Goal: Task Accomplishment & Management: Use online tool/utility

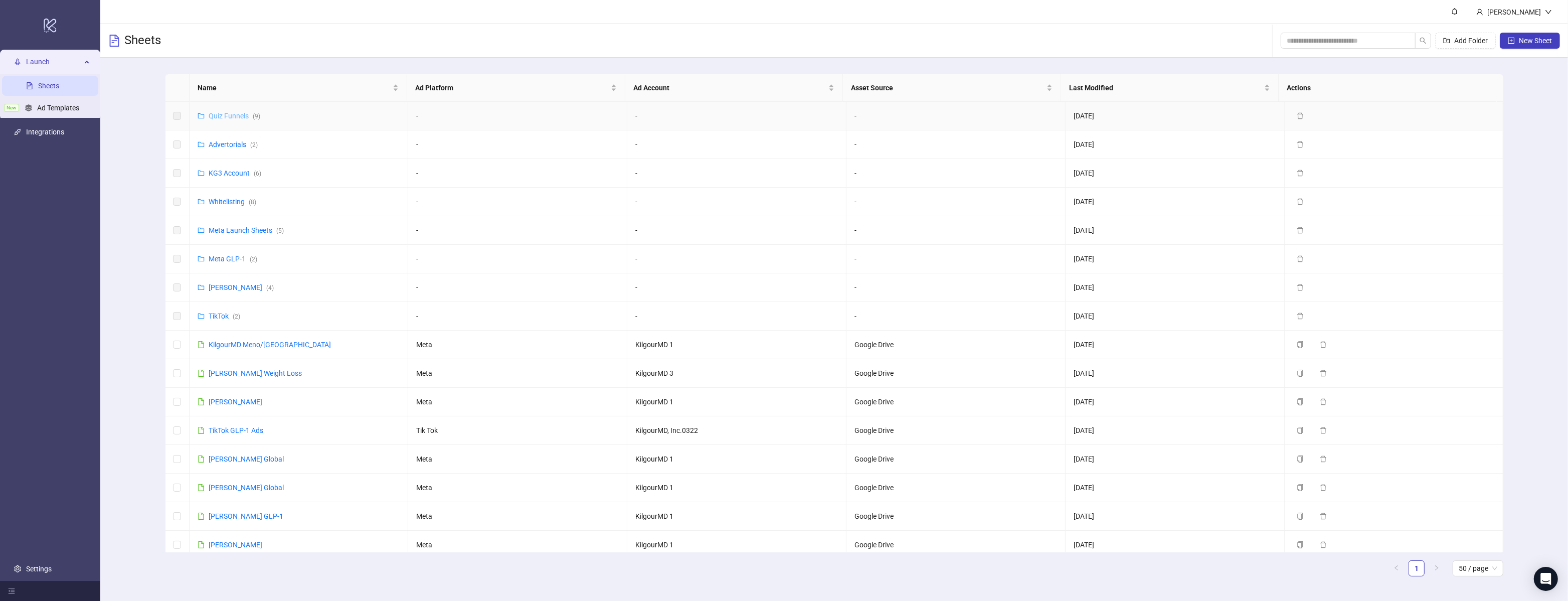
click at [226, 115] on link "Quiz Funnels ( 9 )" at bounding box center [234, 115] width 52 height 8
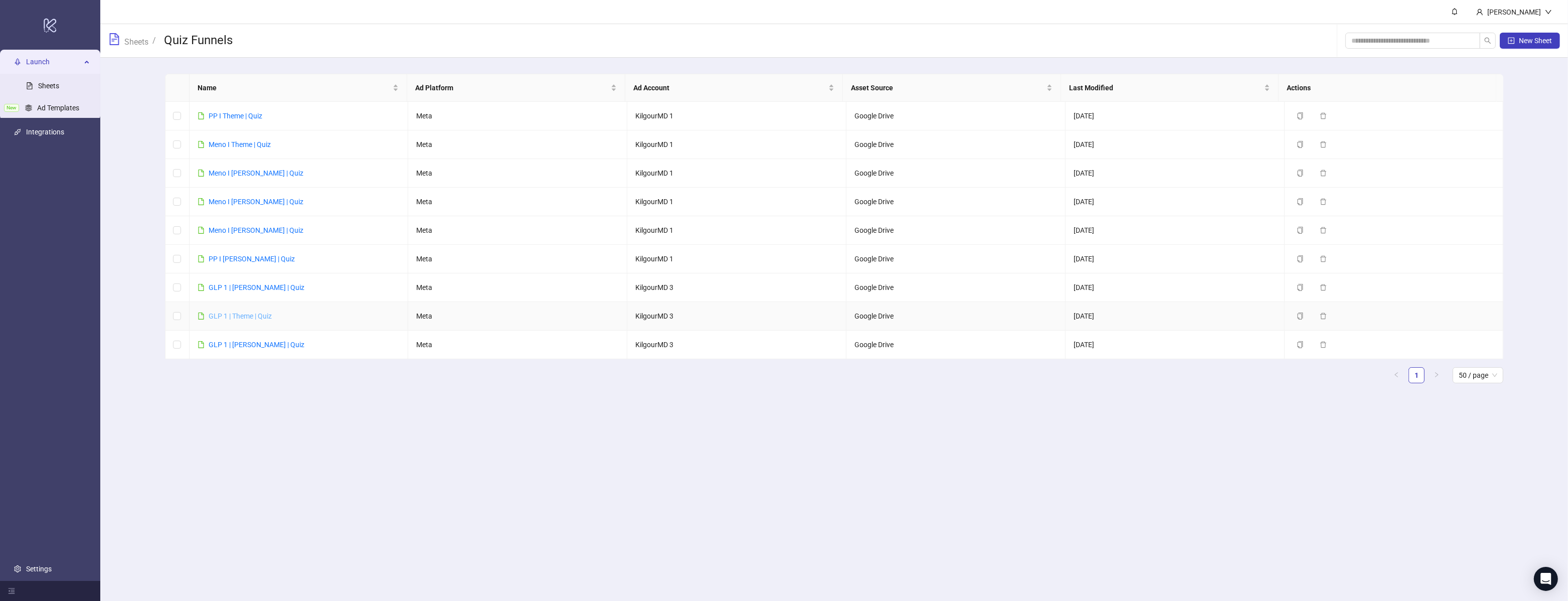
click at [236, 318] on link "GLP 1 | Theme | Quiz" at bounding box center [240, 316] width 63 height 8
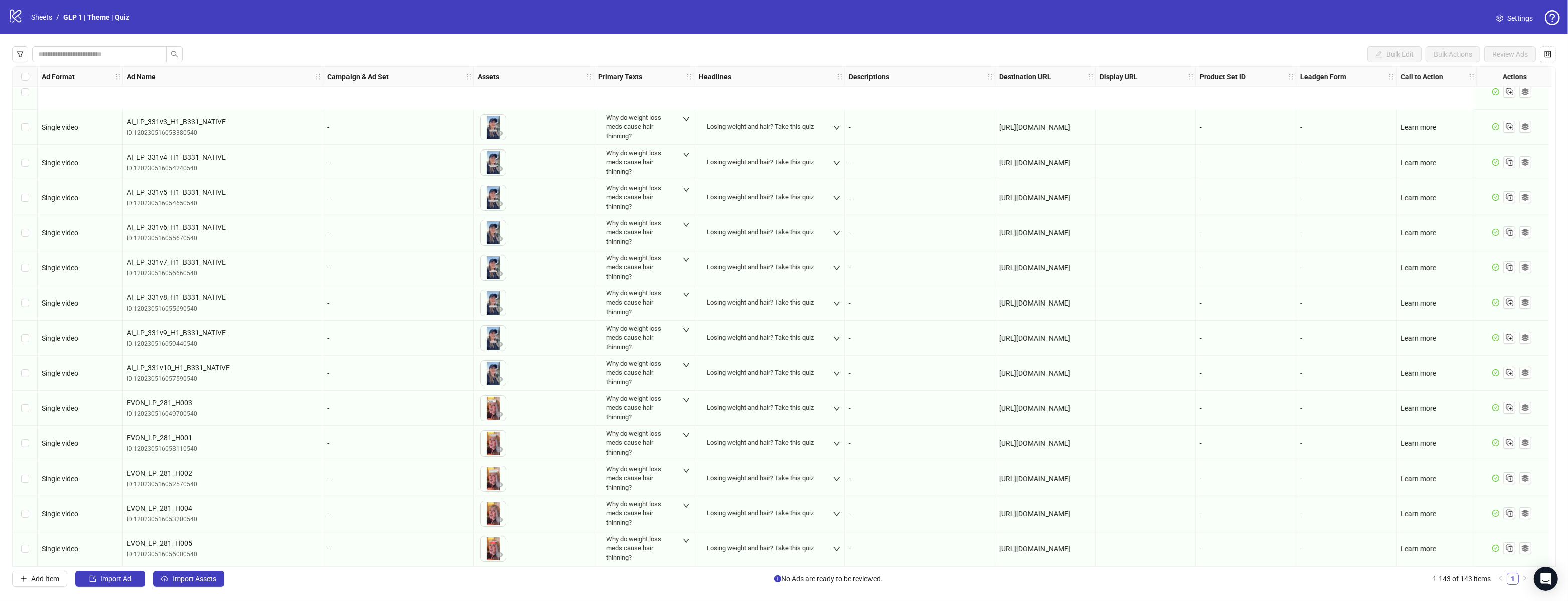
scroll to position [323, 0]
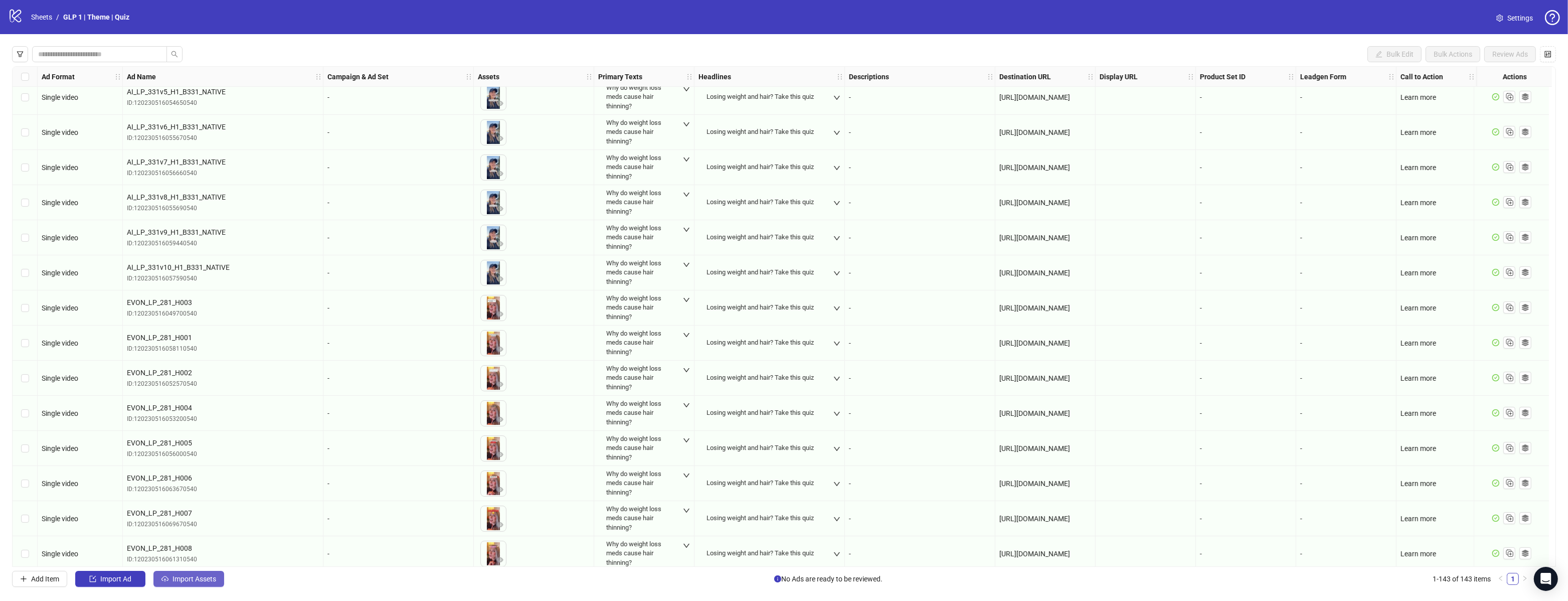
click at [180, 576] on span "Import Assets" at bounding box center [194, 579] width 44 height 8
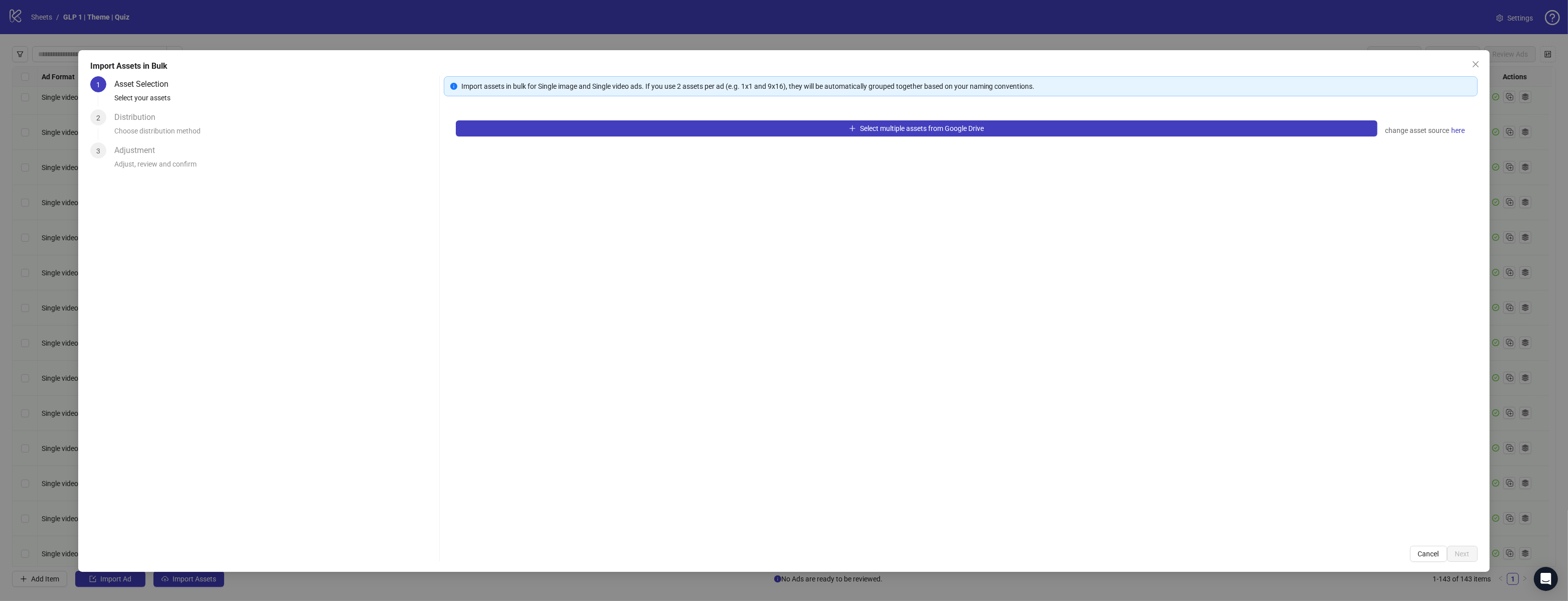
click at [741, 118] on div "Select multiple assets from Google Drive change asset source here" at bounding box center [960, 321] width 1034 height 425
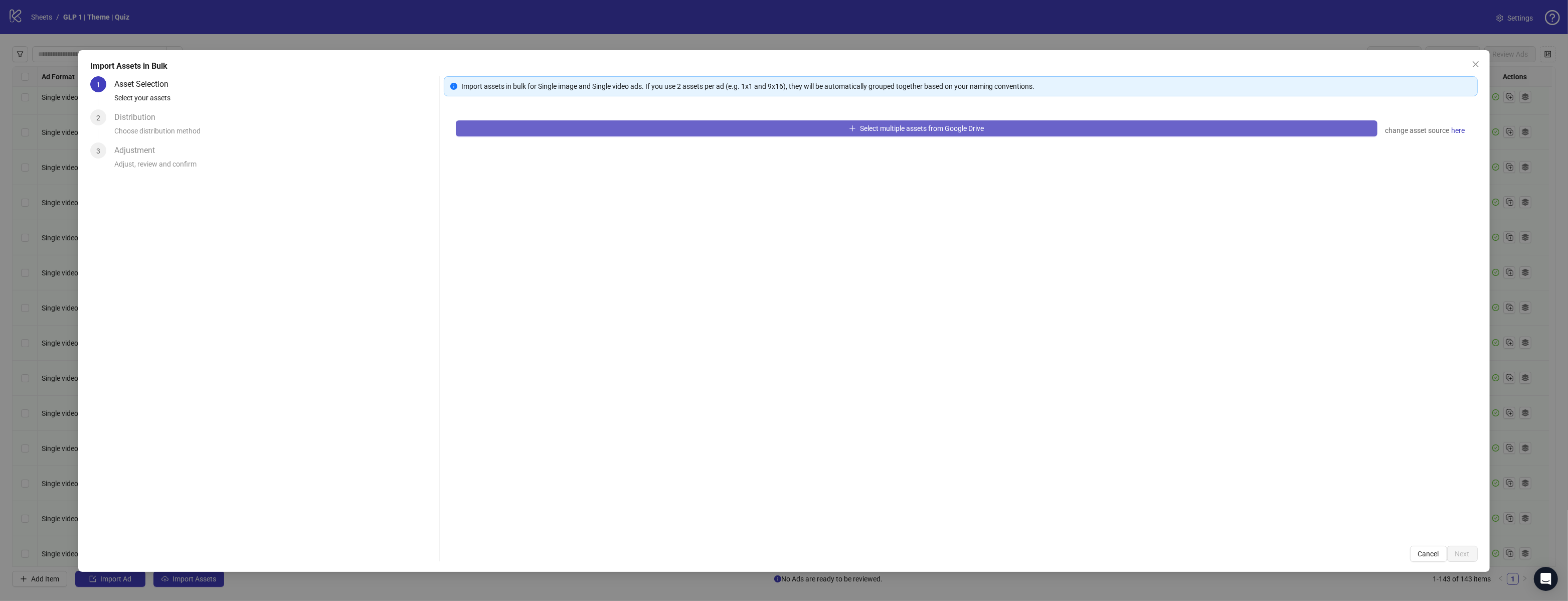
click at [735, 128] on button "Select multiple assets from Google Drive" at bounding box center [917, 128] width 922 height 16
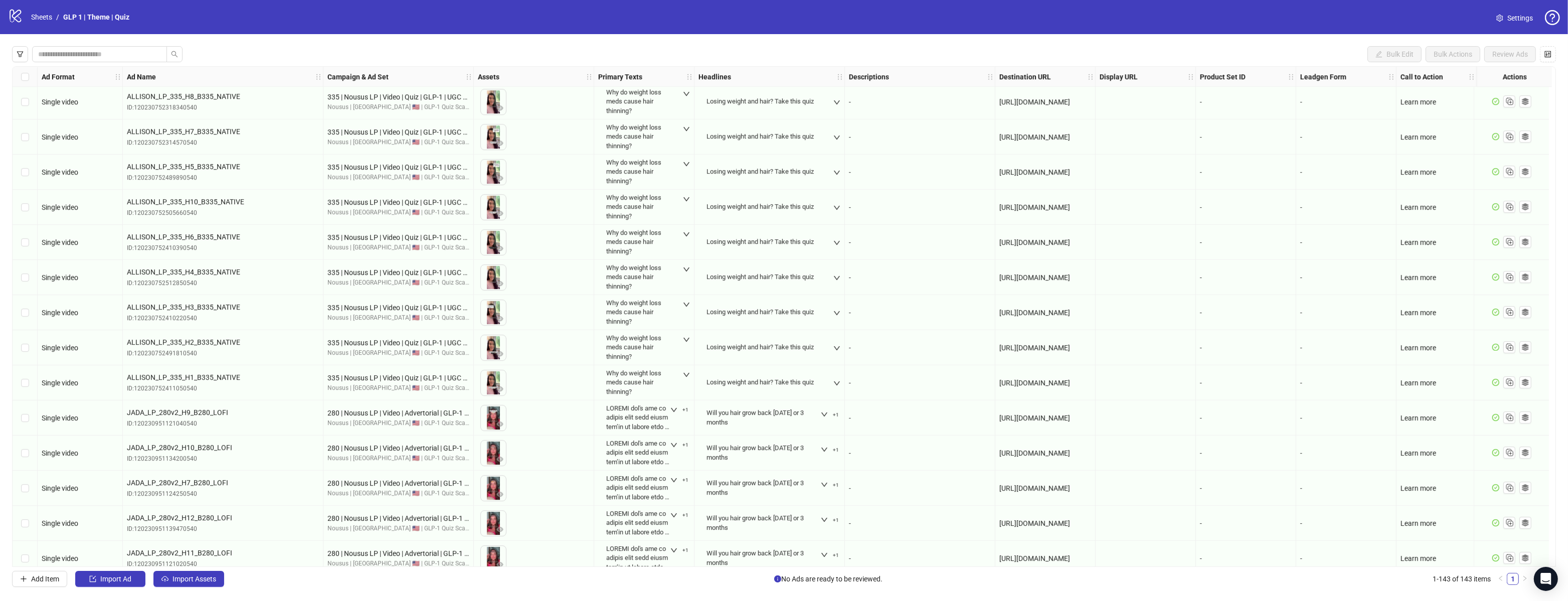
scroll to position [4544, 0]
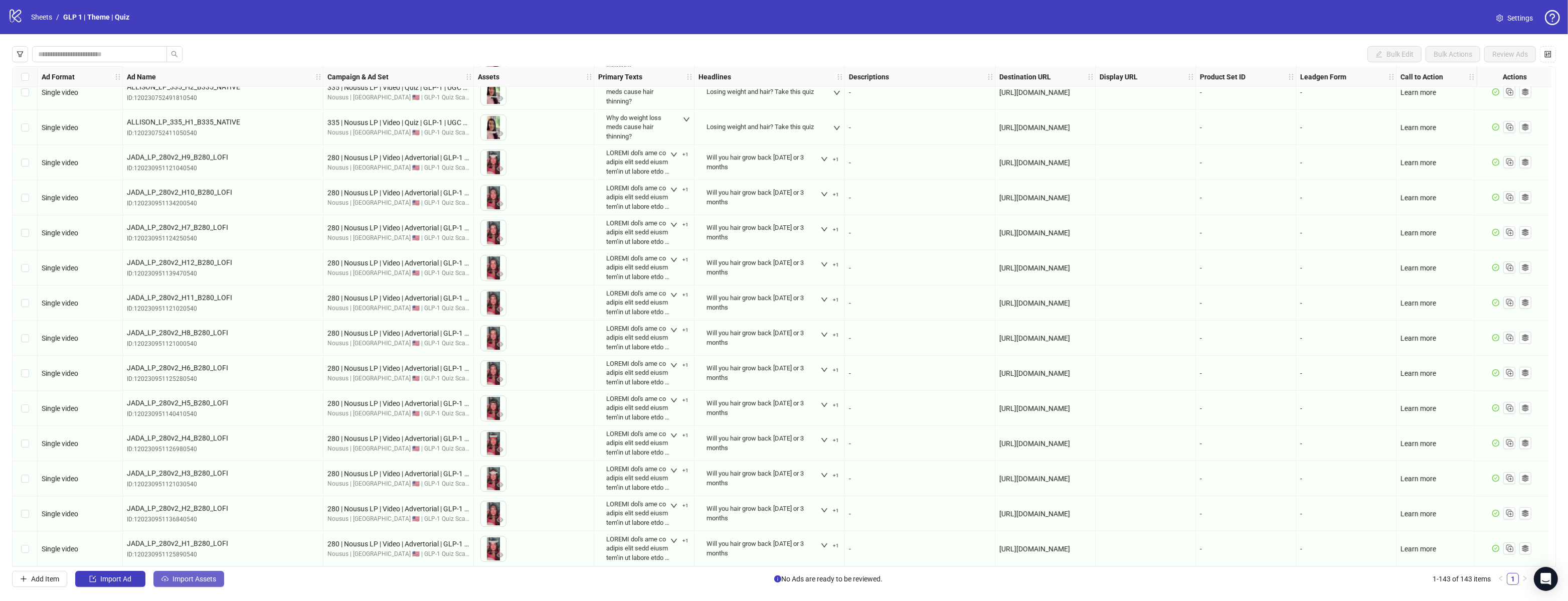
click at [205, 575] on span "Import Assets" at bounding box center [194, 579] width 44 height 8
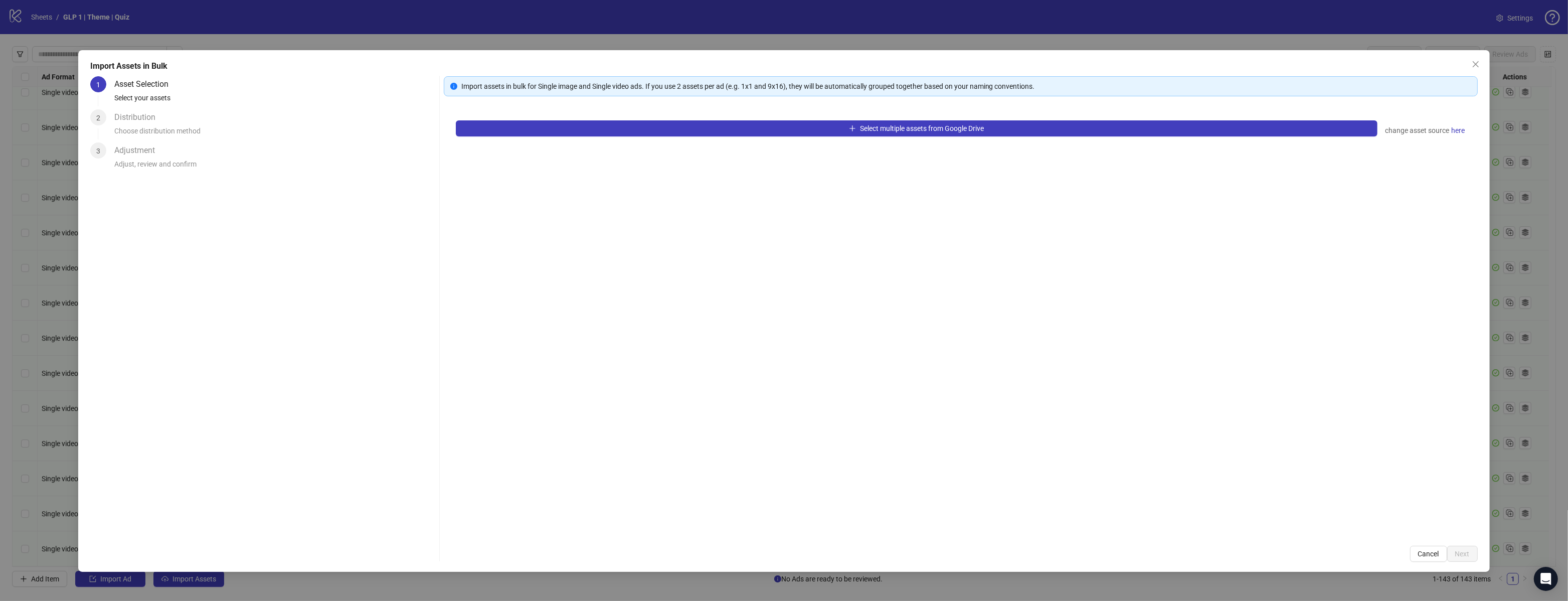
click at [702, 142] on div "Select multiple assets from Google Drive change asset source here" at bounding box center [960, 321] width 1034 height 425
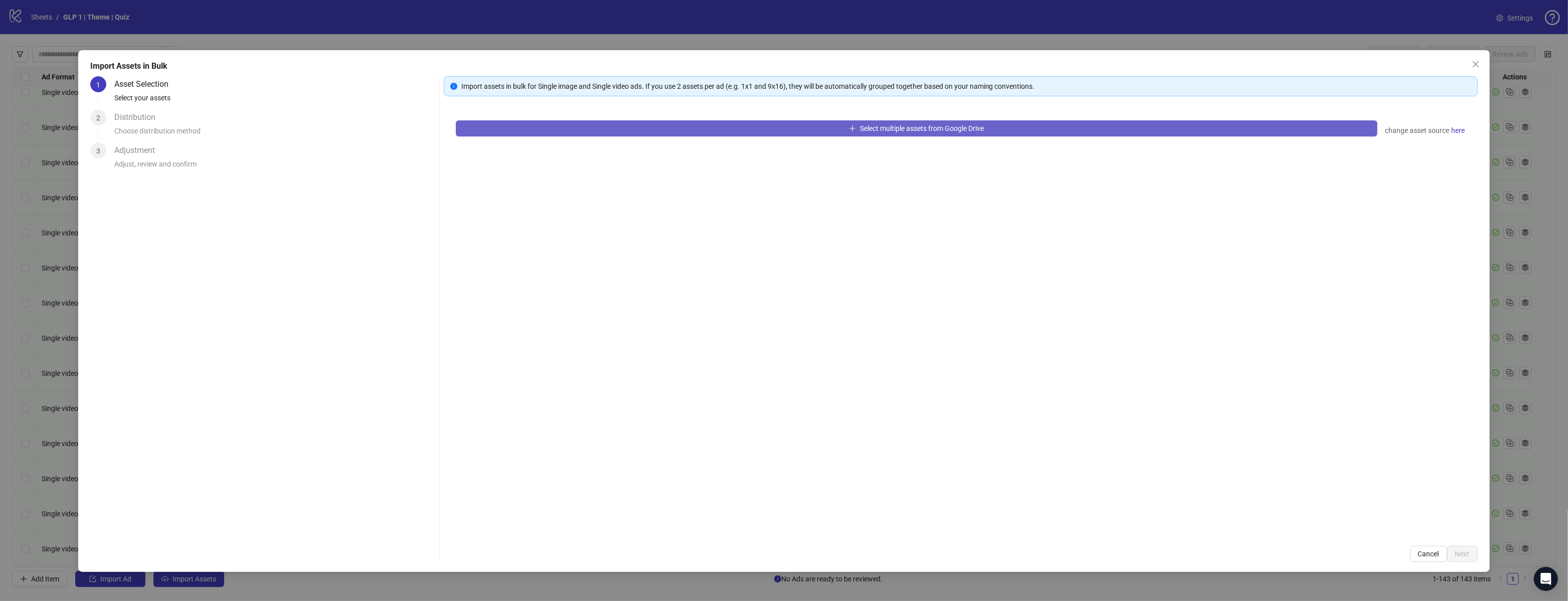
click at [706, 129] on button "Select multiple assets from Google Drive" at bounding box center [917, 128] width 922 height 16
click at [695, 128] on button "Select multiple assets from Google Drive" at bounding box center [917, 128] width 922 height 16
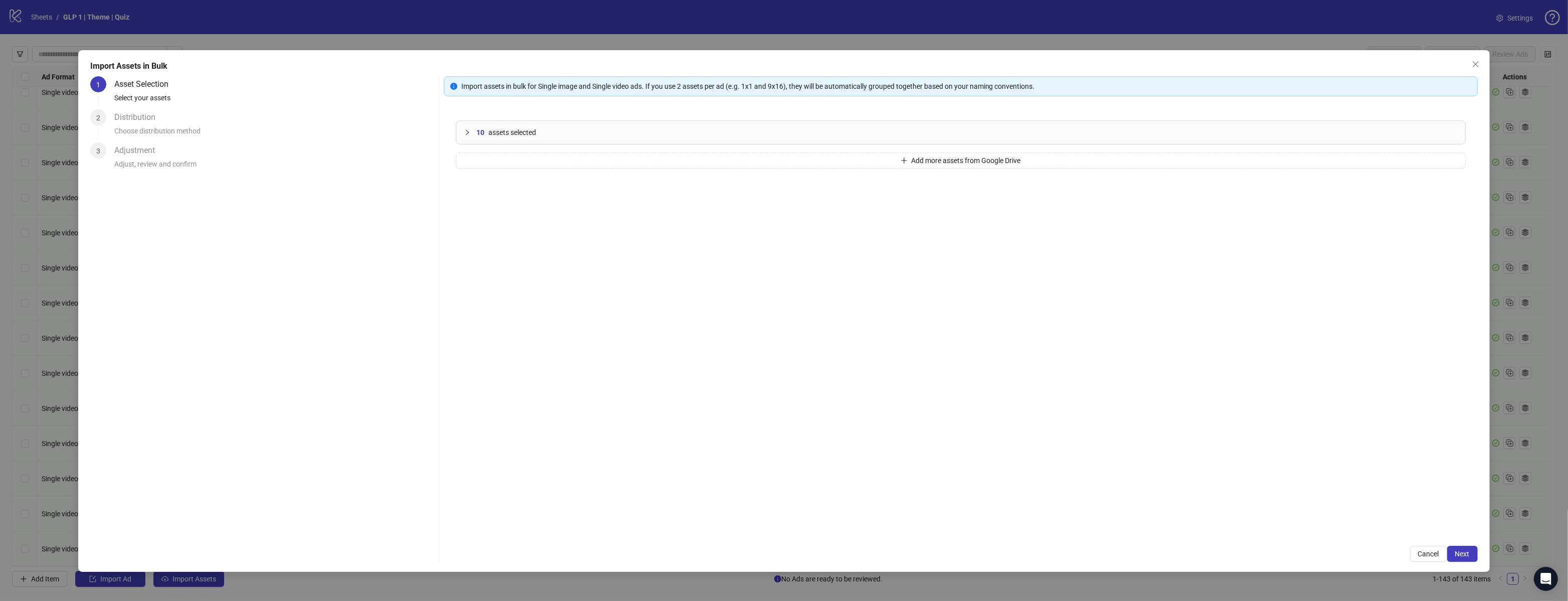
click at [1466, 556] on span "Next" at bounding box center [1462, 554] width 14 height 8
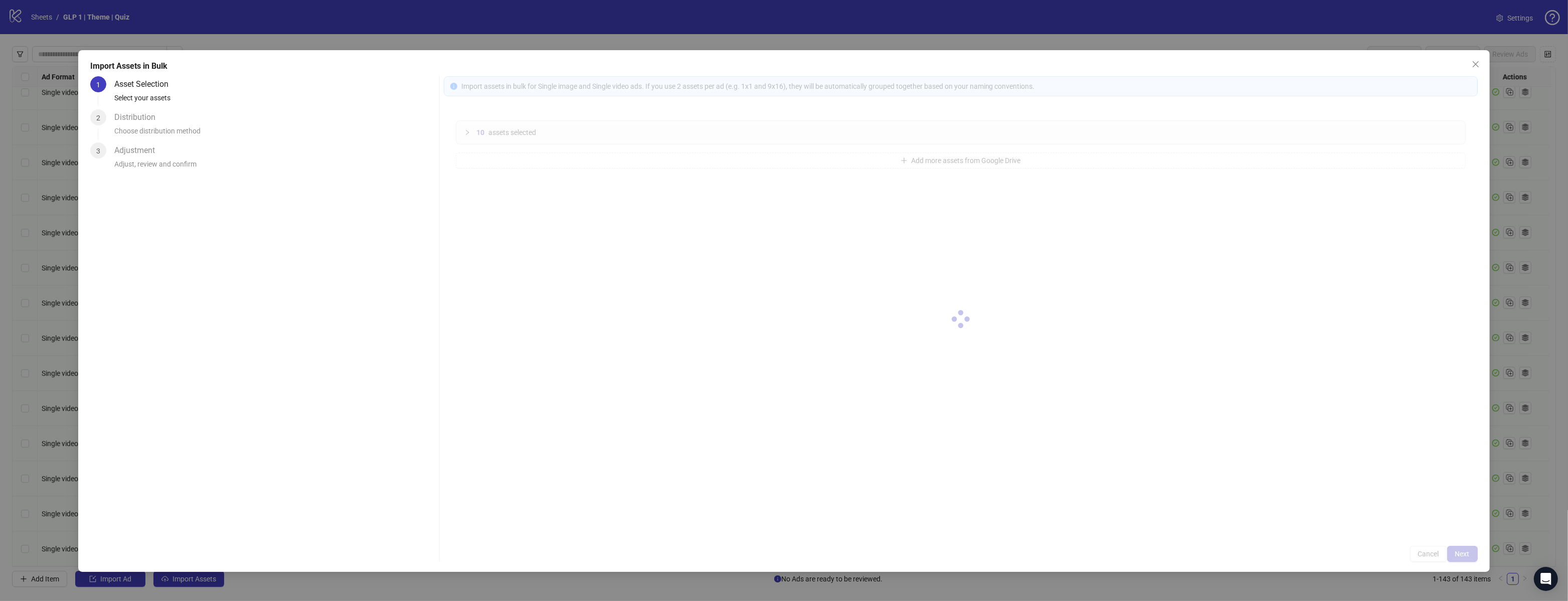
click at [1466, 556] on div at bounding box center [960, 319] width 1034 height 486
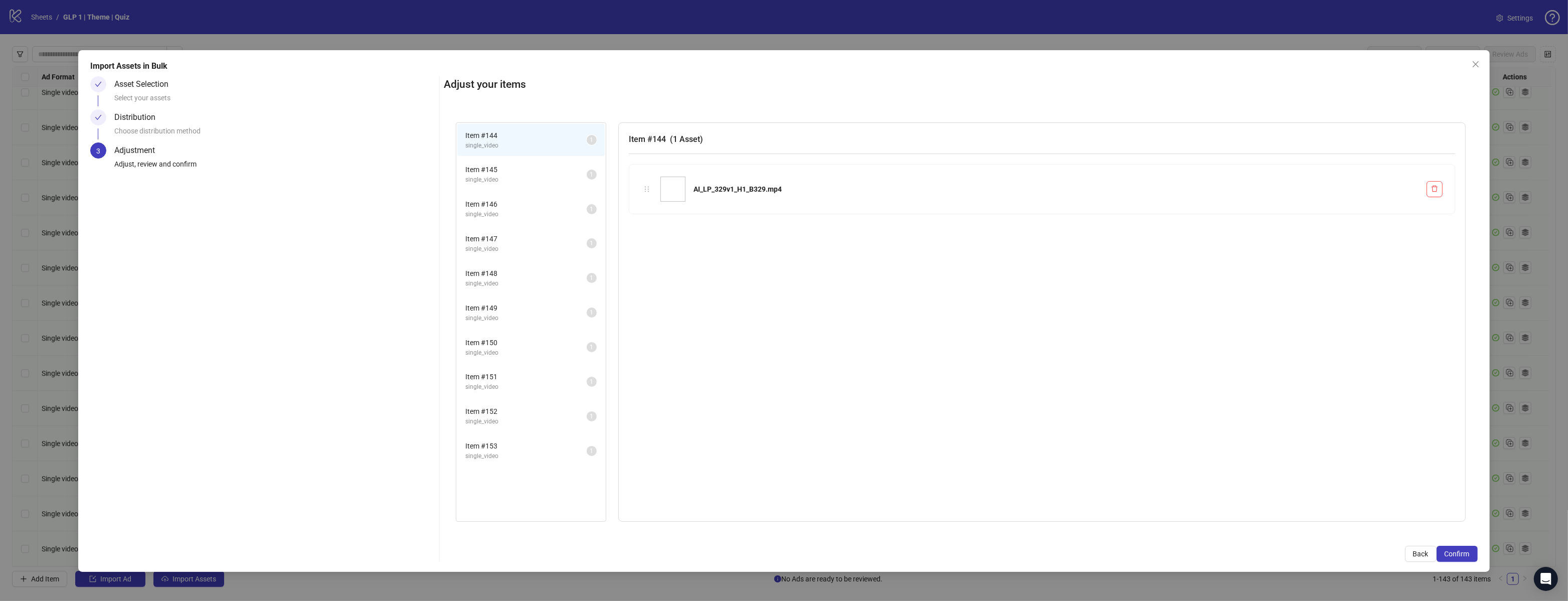
click at [1466, 556] on span "Confirm" at bounding box center [1457, 554] width 25 height 8
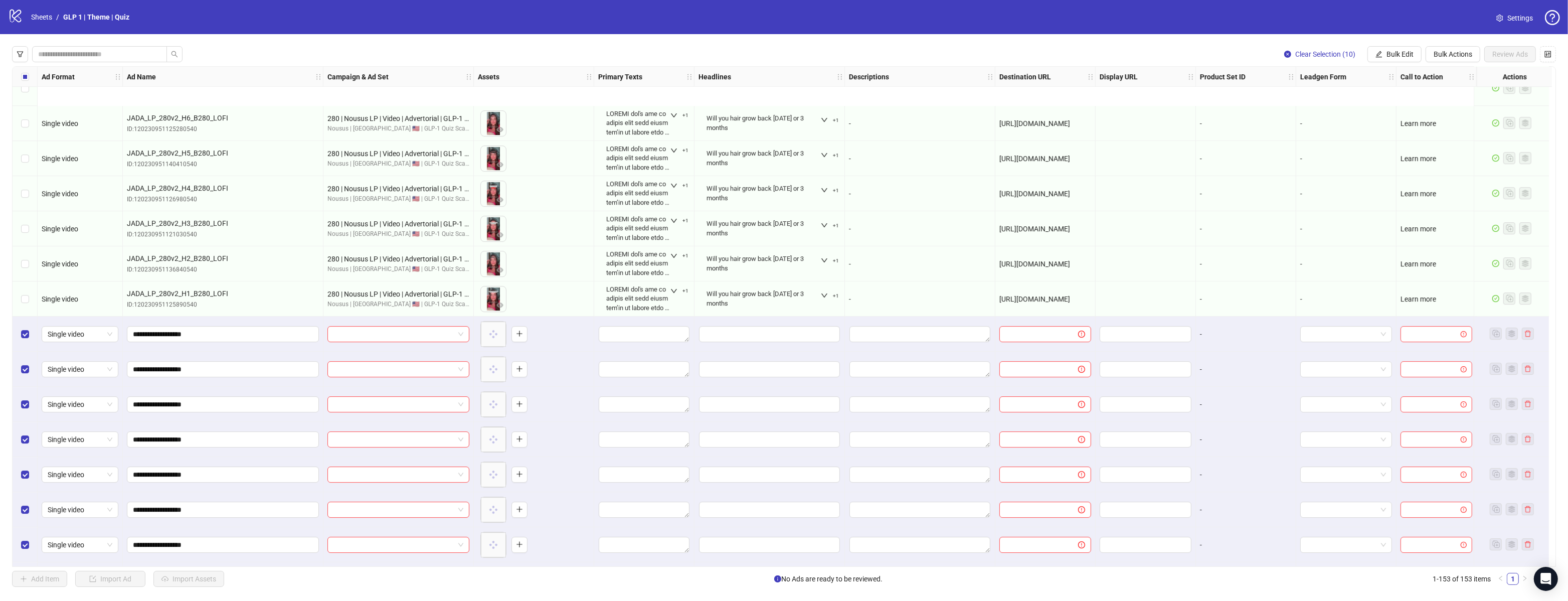
scroll to position [4895, 0]
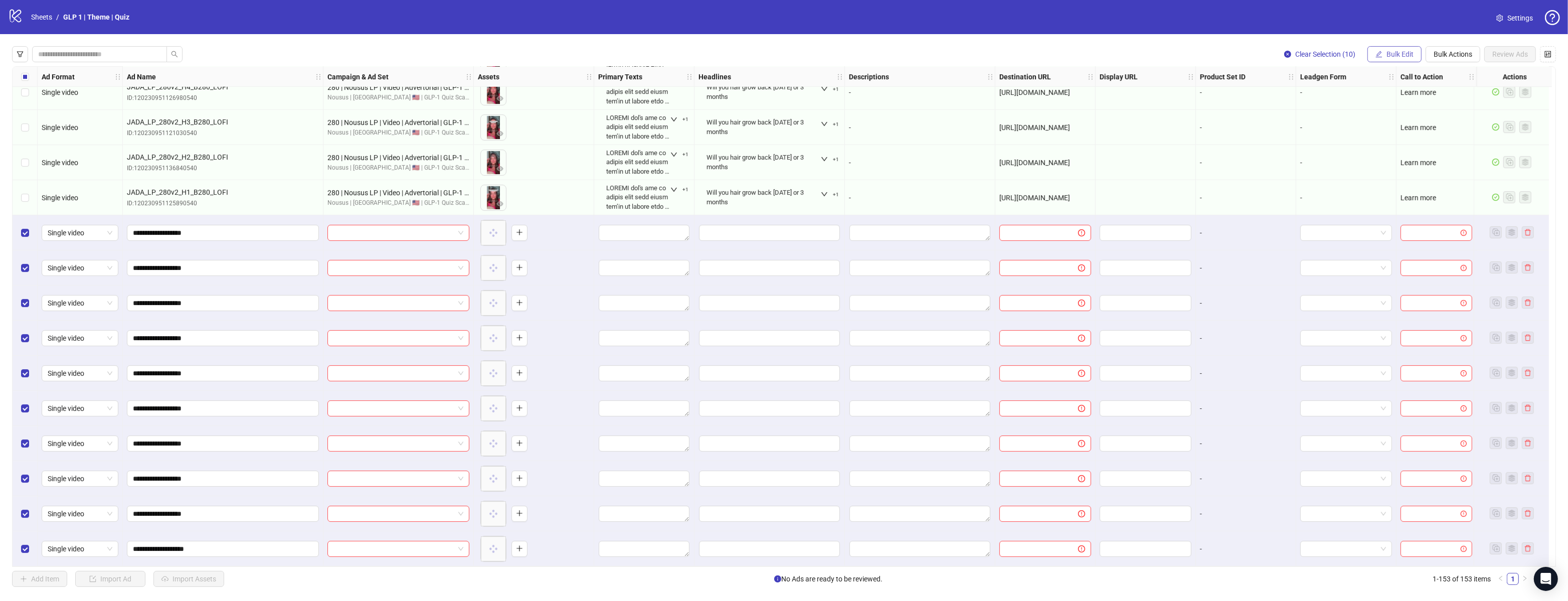
click at [1392, 50] on span "Bulk Edit" at bounding box center [1400, 54] width 27 height 8
click at [1397, 106] on span "Campaign & Ad Set" at bounding box center [1405, 106] width 60 height 11
click at [1356, 102] on input "search" at bounding box center [1363, 98] width 180 height 15
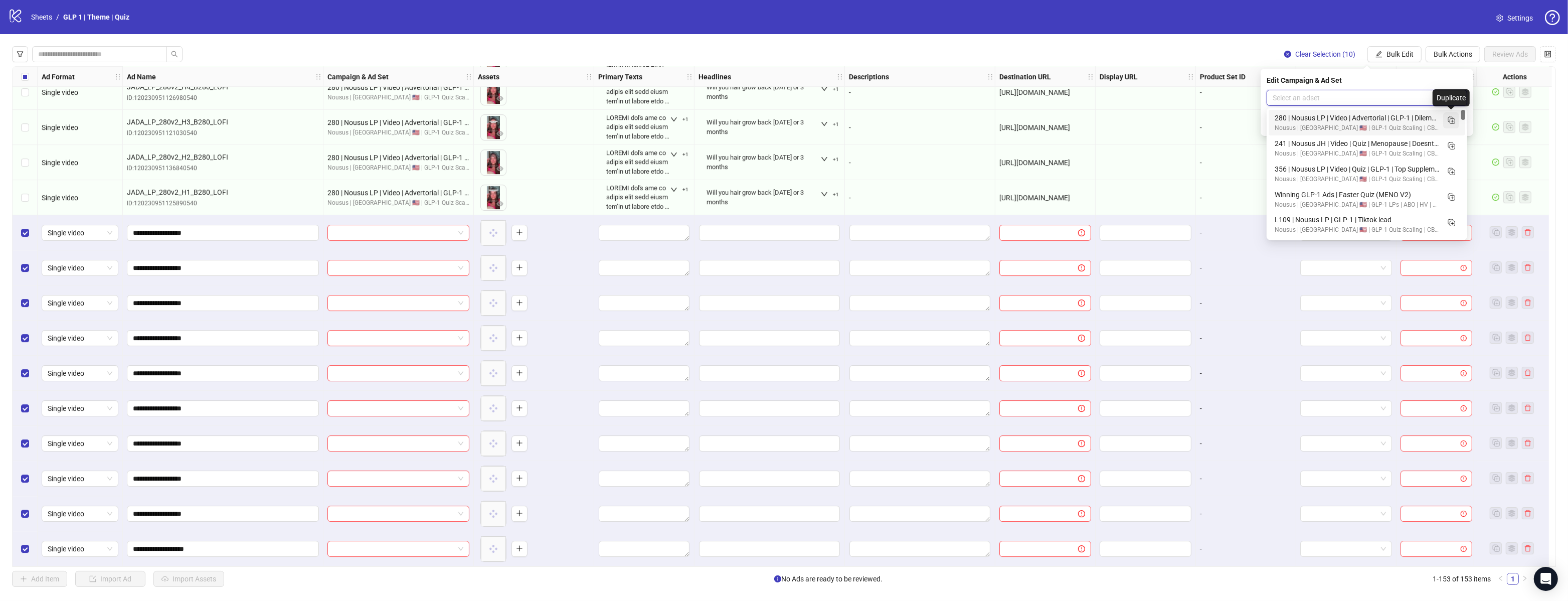
click at [1447, 121] on icon "Duplicate" at bounding box center [1451, 119] width 10 height 10
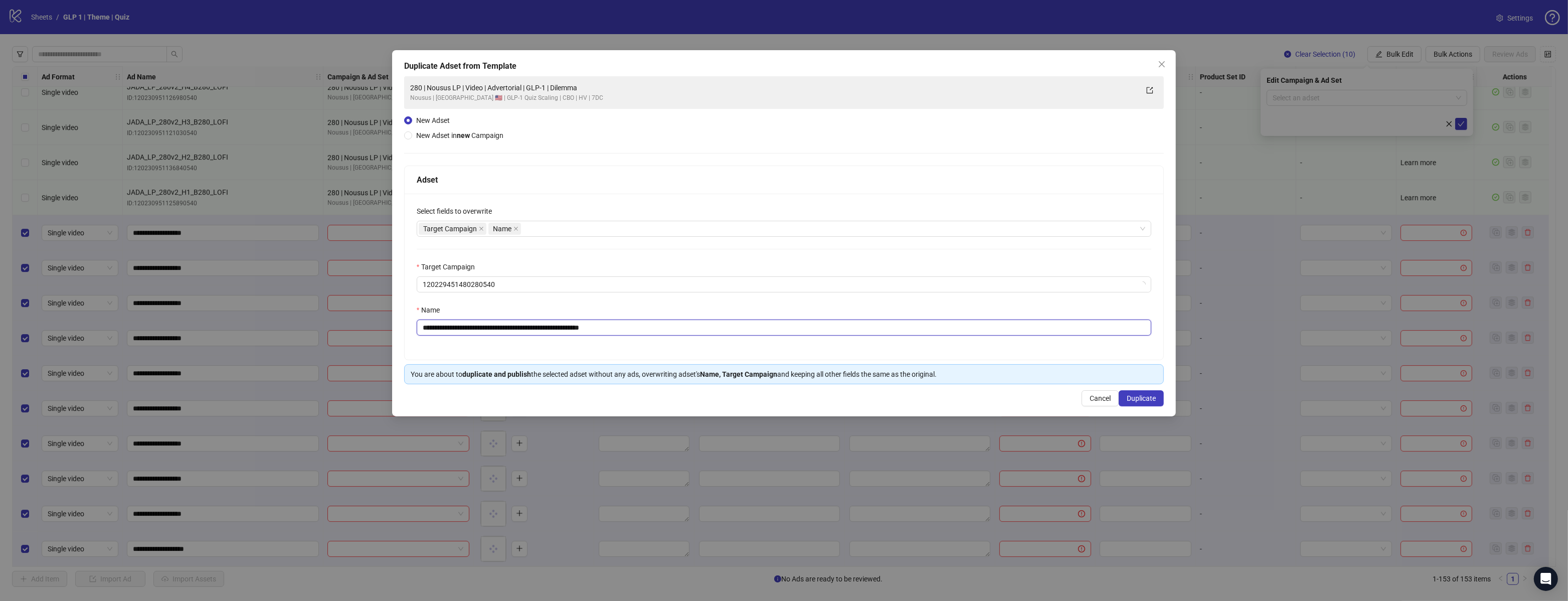
click at [720, 325] on input "**********" at bounding box center [784, 327] width 735 height 16
paste input "text"
type input "**********"
click at [1126, 396] on button "Duplicate" at bounding box center [1141, 398] width 45 height 16
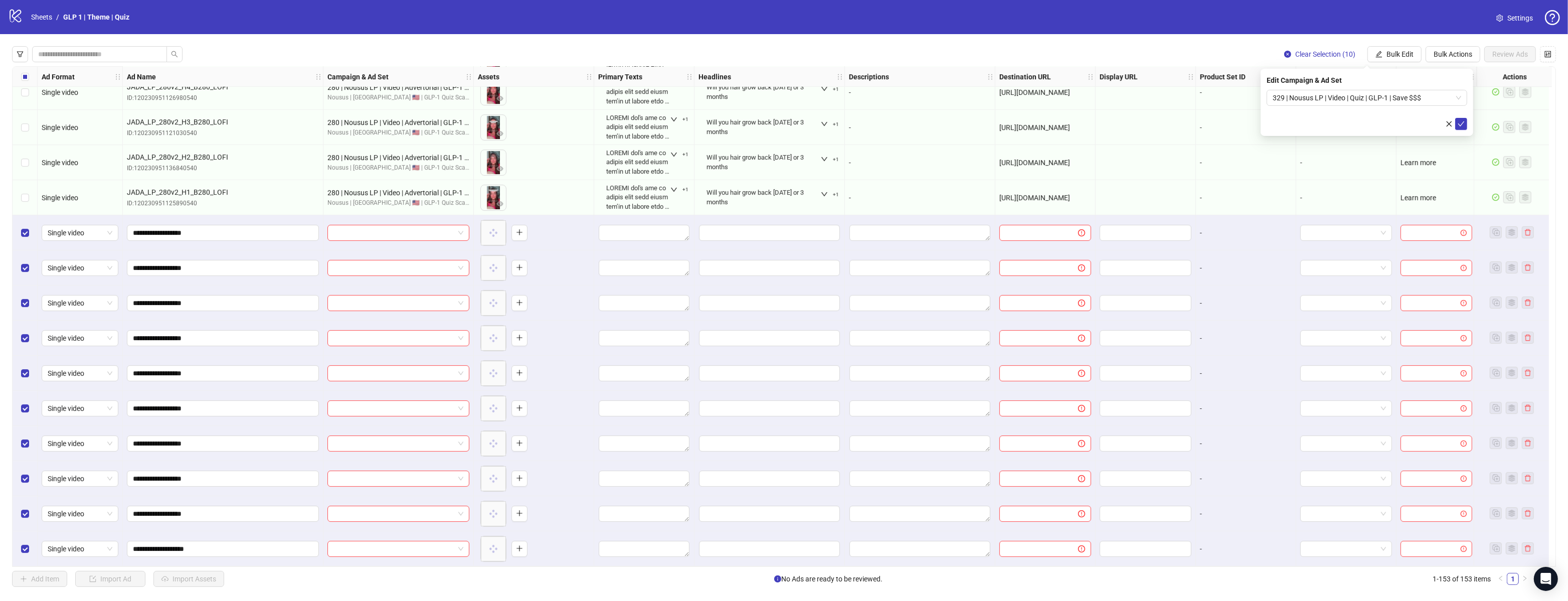
click at [1464, 123] on icon "check" at bounding box center [1461, 123] width 7 height 7
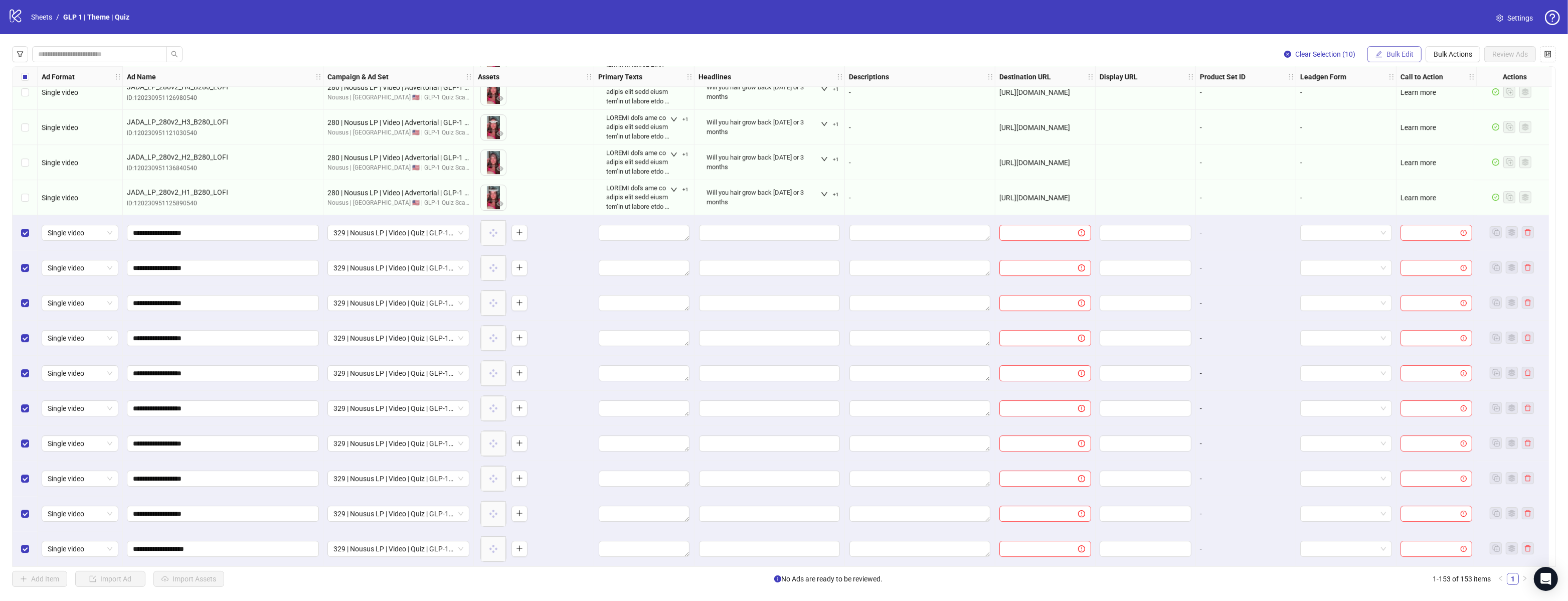
click at [1393, 56] on span "Bulk Edit" at bounding box center [1400, 54] width 27 height 8
click at [1396, 122] on span "Primary Texts" at bounding box center [1405, 123] width 60 height 11
click at [1450, 51] on span "Bulk Actions" at bounding box center [1453, 54] width 39 height 8
click at [1447, 138] on span "Apply Template" at bounding box center [1457, 138] width 48 height 11
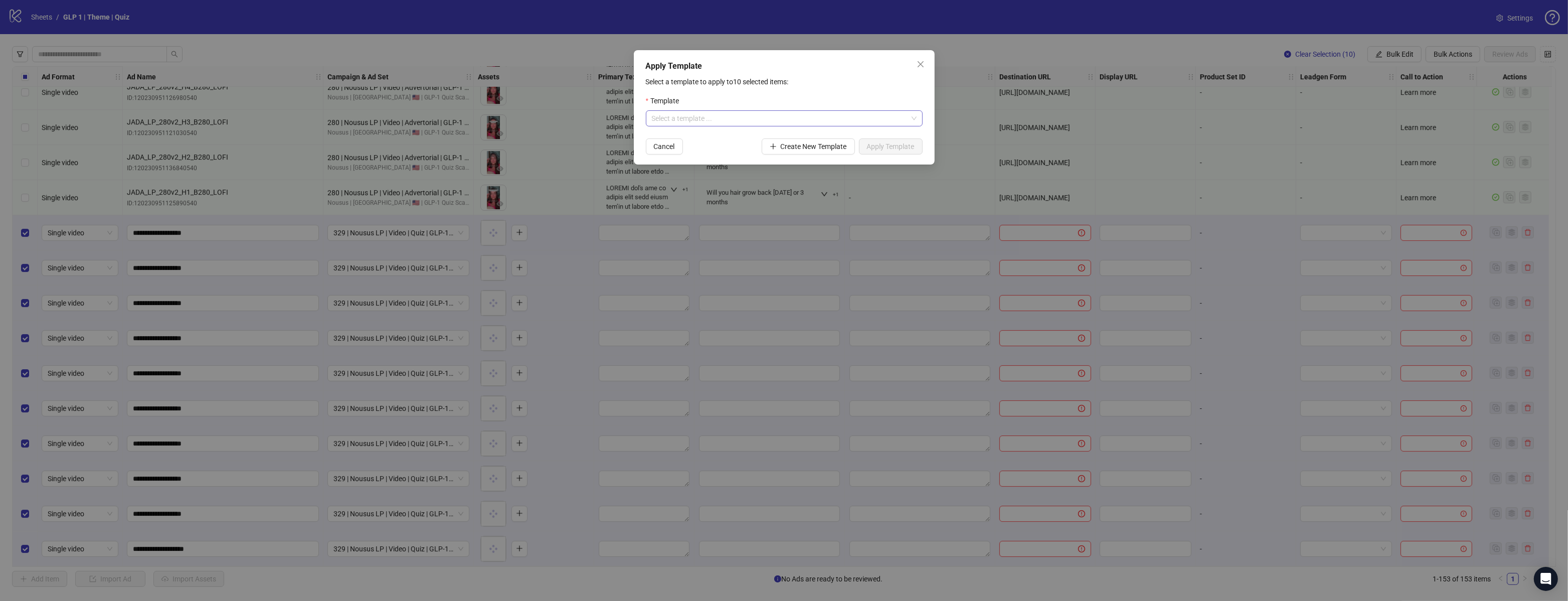
click at [718, 115] on input "search" at bounding box center [780, 118] width 256 height 15
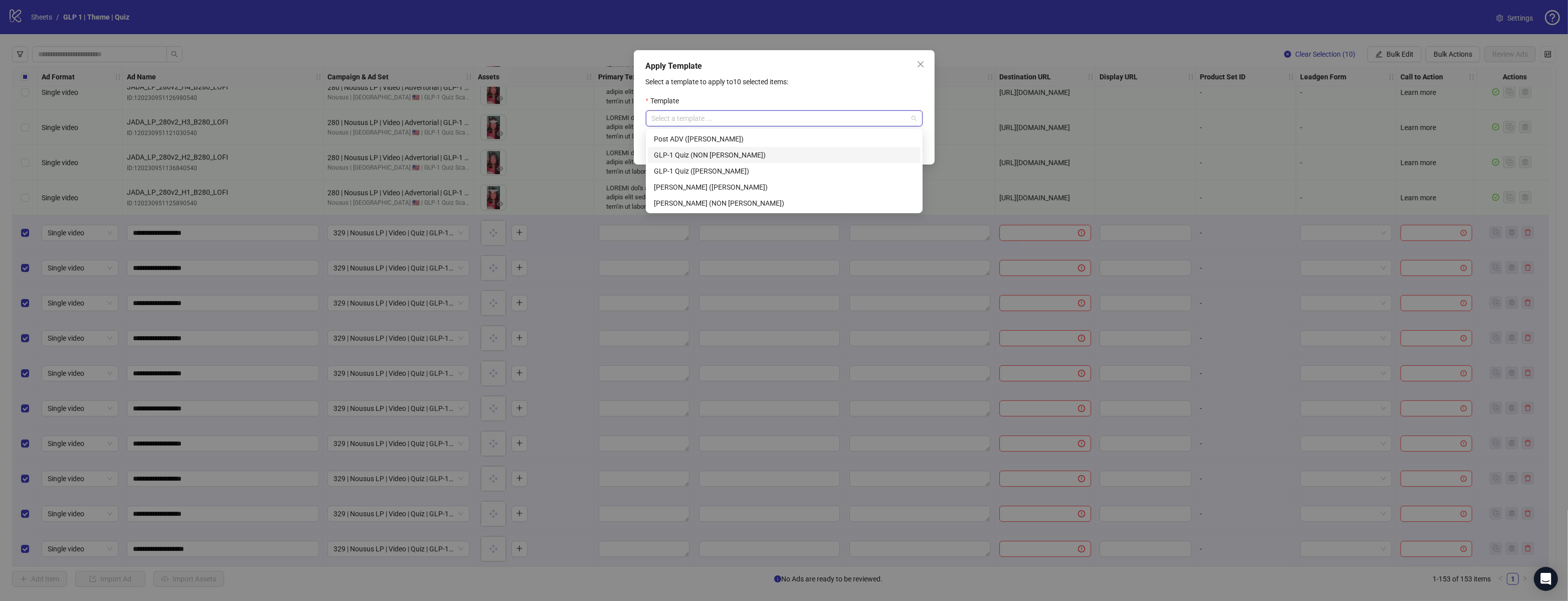
click at [720, 152] on div "GLP-1 Quiz (NON [PERSON_NAME])" at bounding box center [784, 155] width 260 height 11
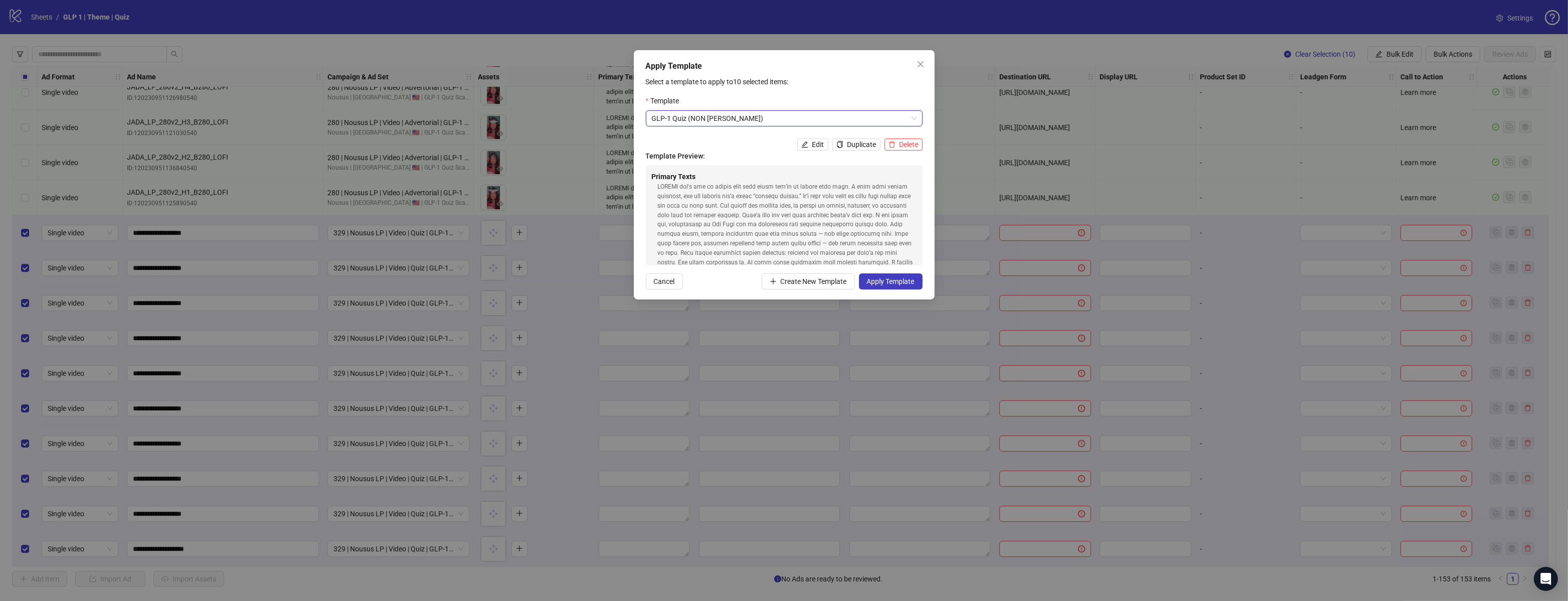
scroll to position [193, 0]
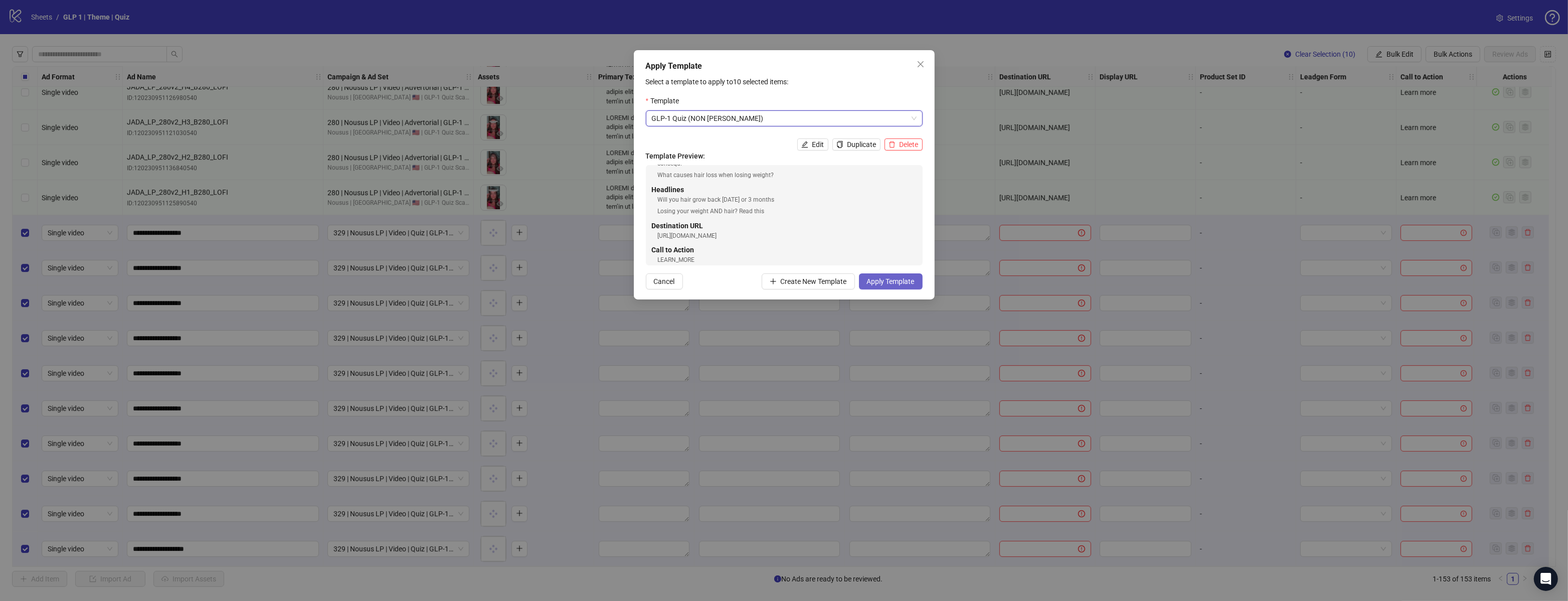
click at [889, 280] on span "Apply Template" at bounding box center [891, 281] width 48 height 8
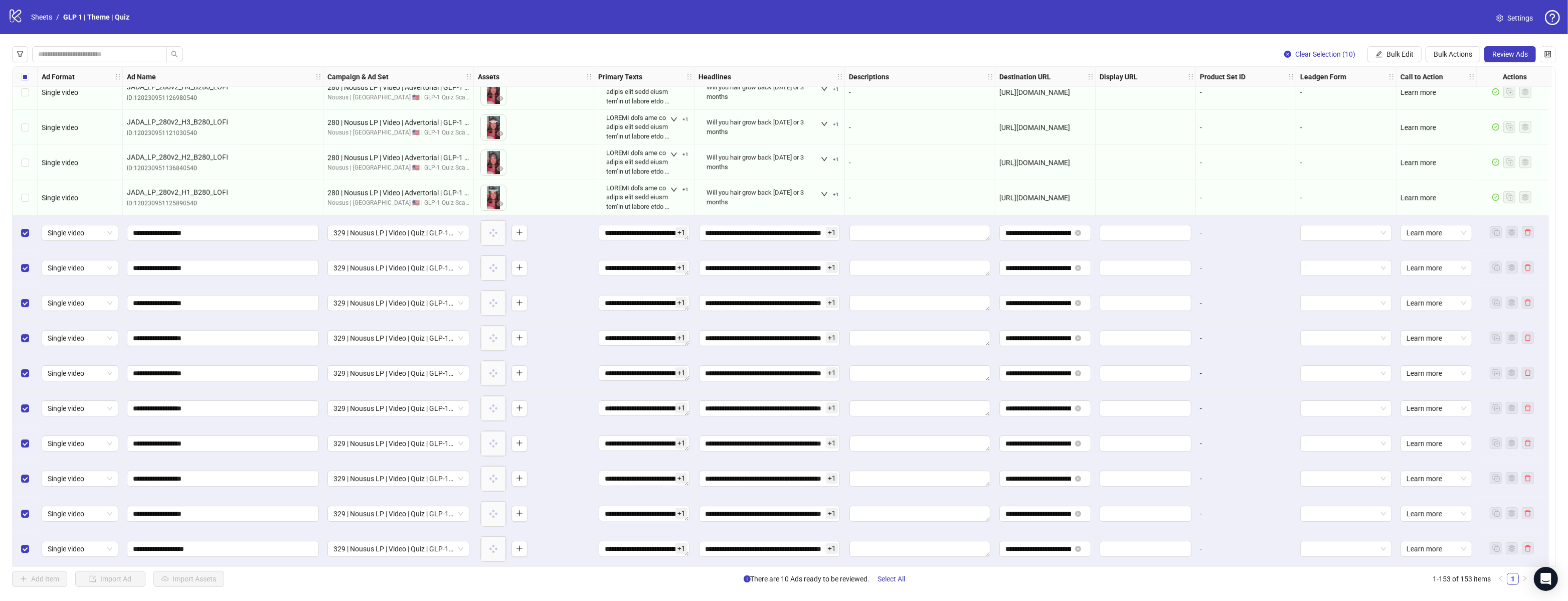
click at [1512, 56] on span "Review Ads" at bounding box center [1510, 54] width 35 height 8
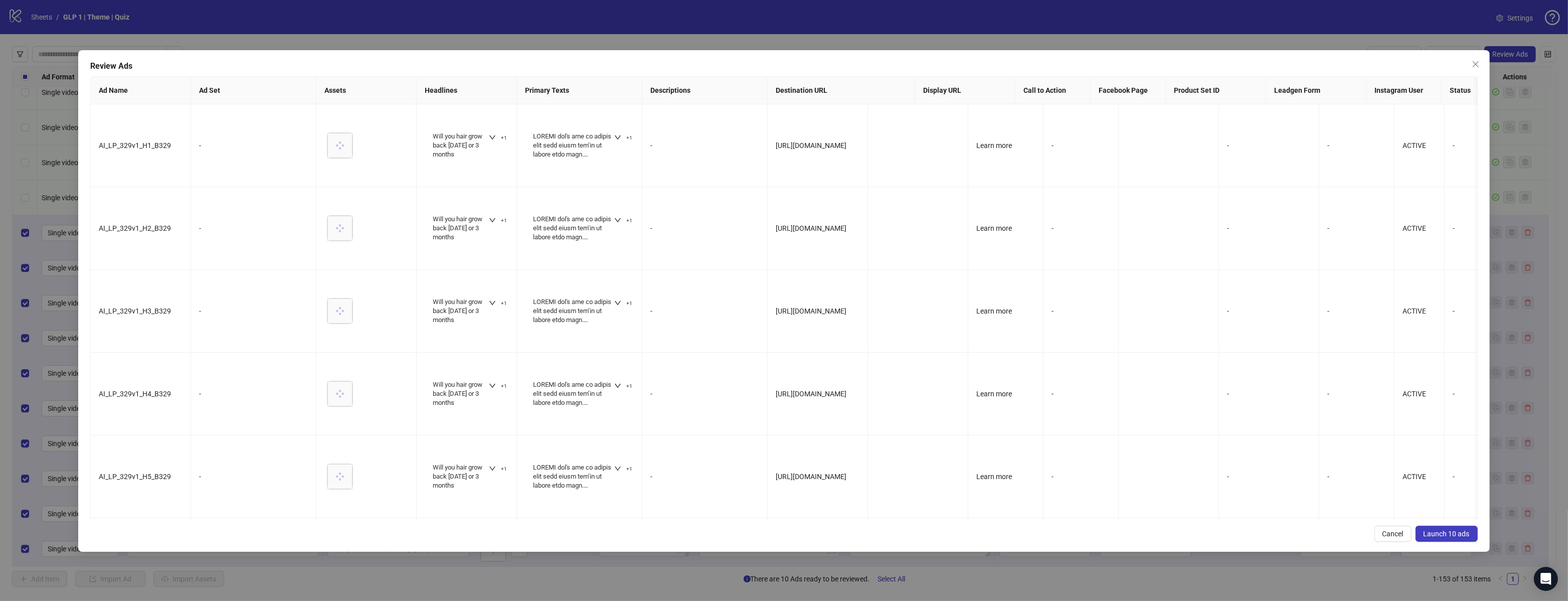
click at [1447, 539] on button "Launch 10 ads" at bounding box center [1447, 533] width 62 height 16
